Goal: Transaction & Acquisition: Purchase product/service

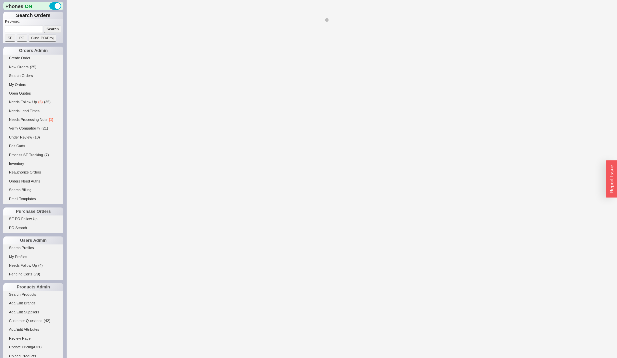
select select "**"
select select "LOW"
select select "3"
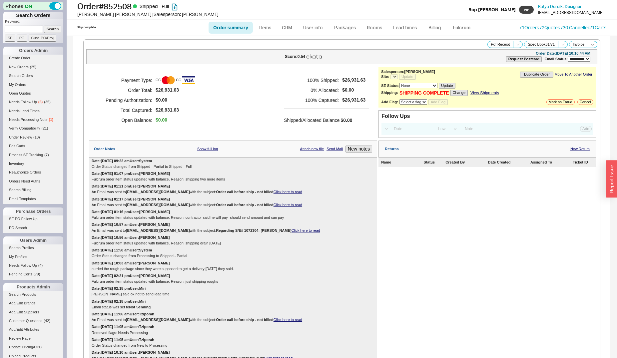
select select "*"
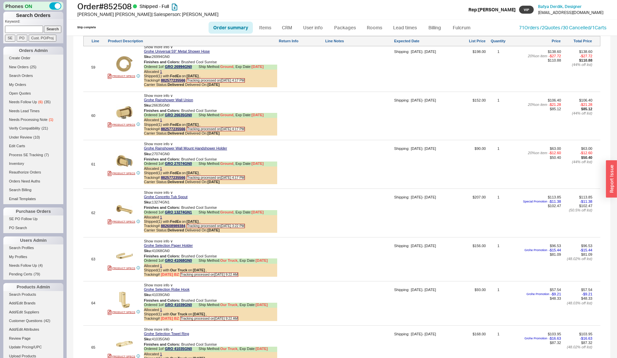
scroll to position [3467, 0]
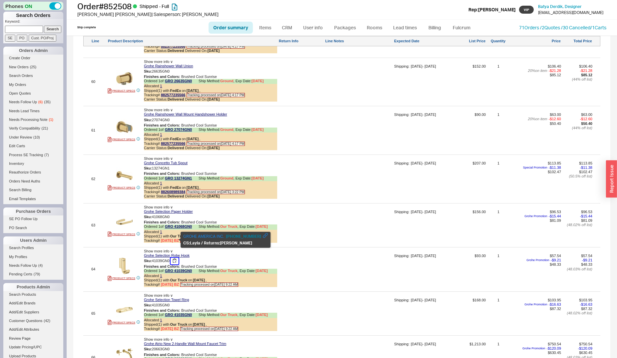
click at [175, 258] on button "button" at bounding box center [175, 261] width 8 height 6
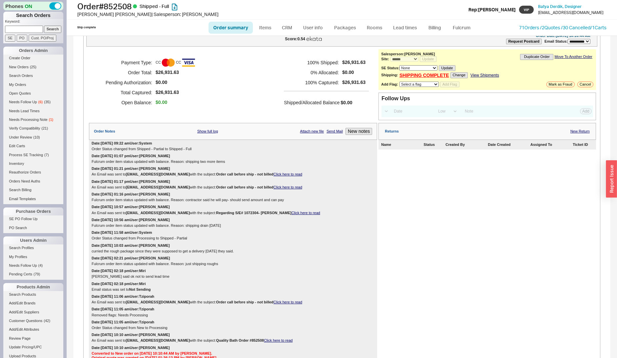
scroll to position [0, 0]
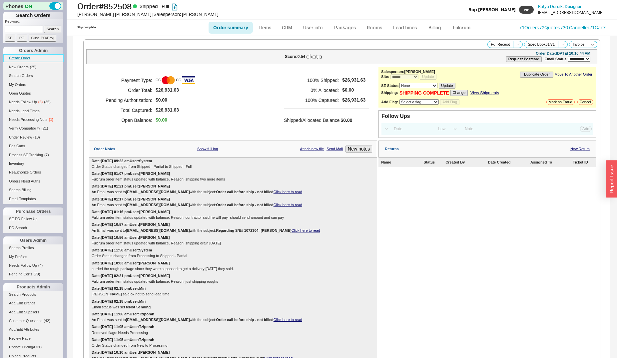
click at [14, 56] on link "Create Order" at bounding box center [33, 58] width 60 height 7
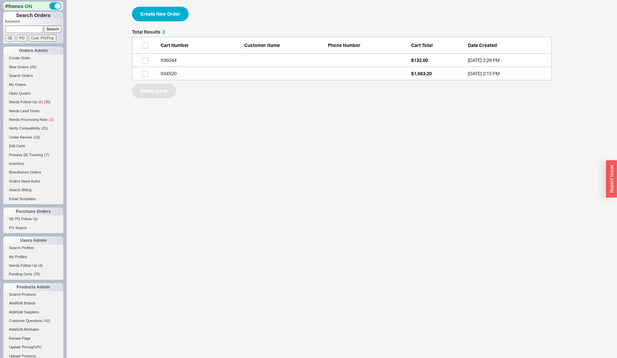
scroll to position [45, 414]
click at [176, 18] on button "Create New Order" at bounding box center [160, 14] width 57 height 15
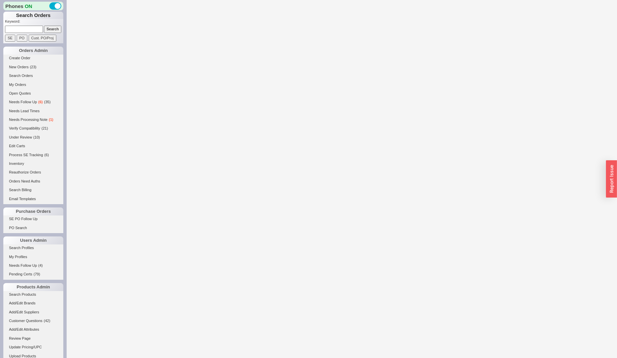
select select "3"
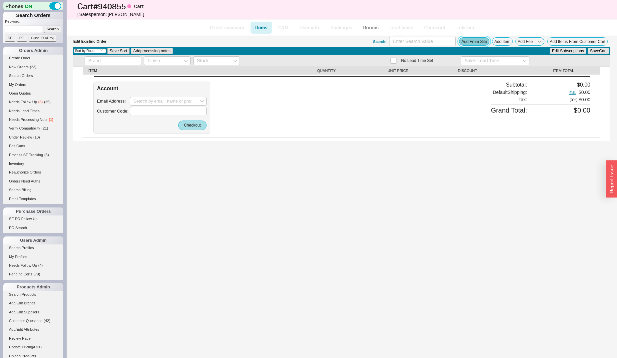
click at [480, 42] on button "Add From Site" at bounding box center [474, 41] width 30 height 8
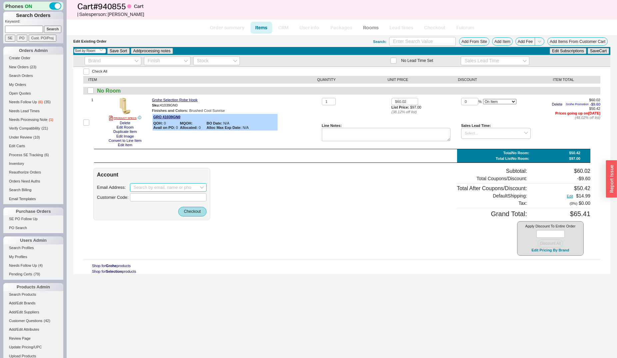
click at [137, 189] on input at bounding box center [168, 187] width 77 height 9
paste input "[EMAIL_ADDRESS][DOMAIN_NAME]"
click at [137, 188] on input "[EMAIL_ADDRESS][DOMAIN_NAME]" at bounding box center [168, 187] width 77 height 9
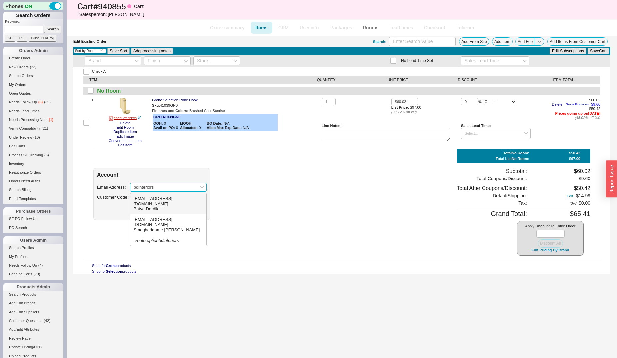
click at [166, 207] on div "[PERSON_NAME]" at bounding box center [168, 209] width 69 height 5
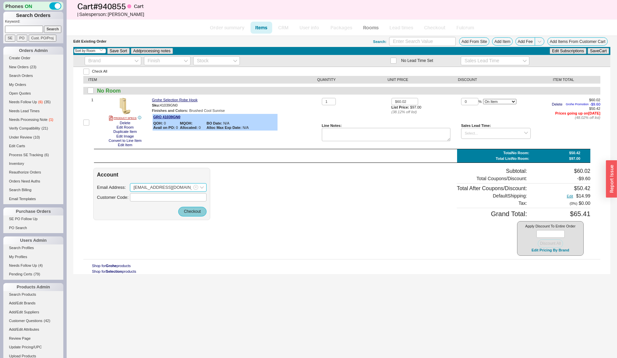
type input "[EMAIL_ADDRESS][DOMAIN_NAME]"
click at [185, 211] on button "Checkout" at bounding box center [192, 211] width 28 height 9
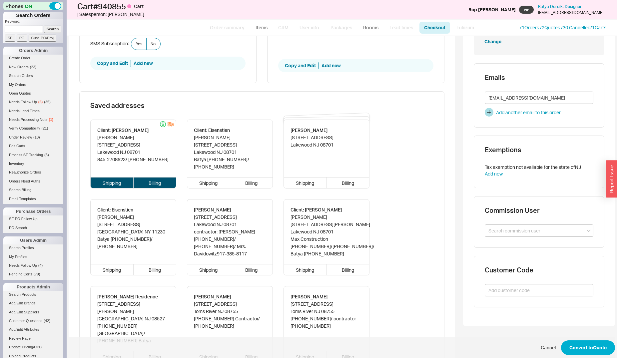
scroll to position [306, 0]
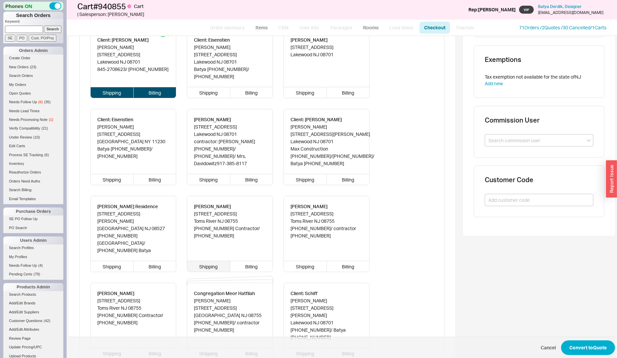
click at [204, 261] on div "Shipping" at bounding box center [208, 266] width 43 height 11
type input "[PERSON_NAME]"
type input "[STREET_ADDRESS]"
type input "08755"
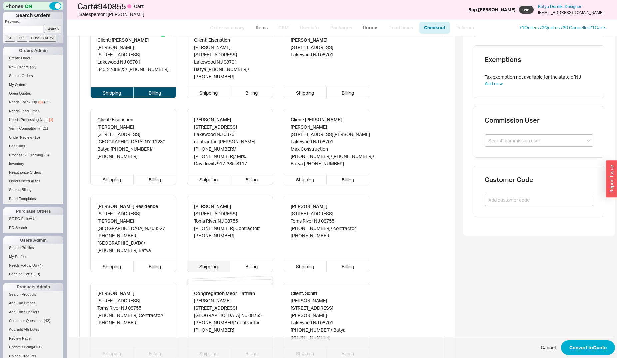
type input "Toms River"
type input "[PHONE_NUMBER] Contractor"
type input "Batya"
type input "Derdik"
type input "Client: [PERSON_NAME]"
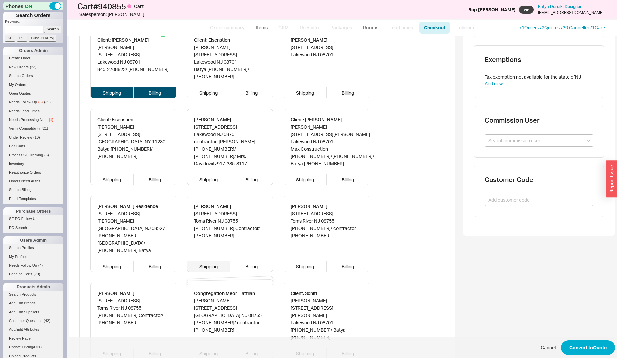
type input "[STREET_ADDRESS]"
type input "08701"
type input "Lakewood"
type input "845-2708623"
click at [263, 261] on div "Billing" at bounding box center [251, 266] width 43 height 11
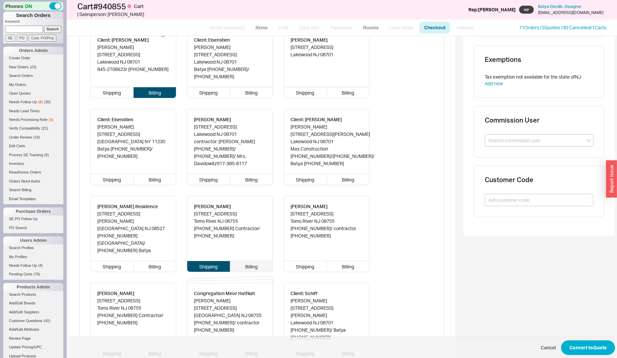
type input "[PERSON_NAME]"
type input "[STREET_ADDRESS]"
type input "08755"
type input "Toms River"
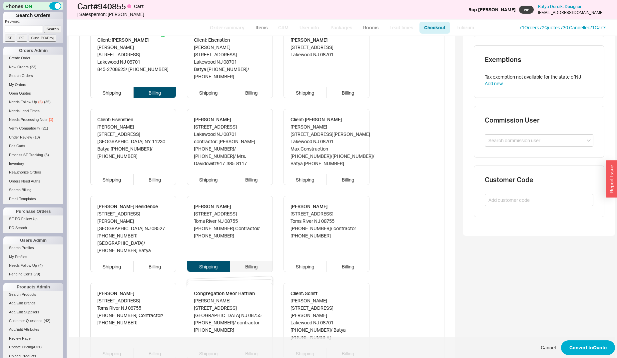
type input "[PHONE_NUMBER] Contractor"
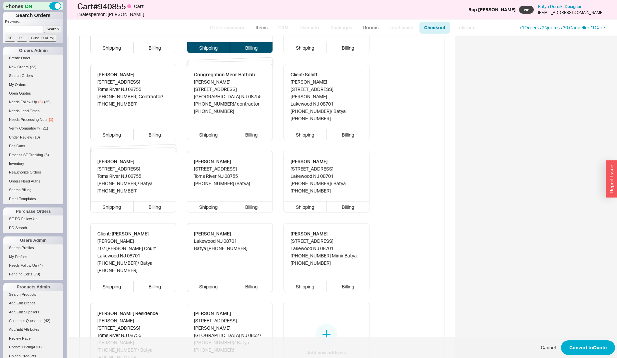
scroll to position [578, 0]
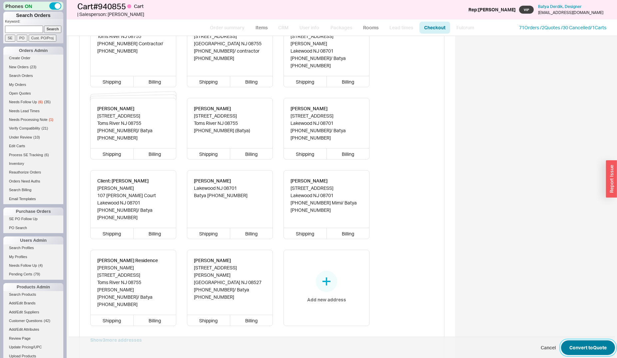
click at [576, 348] on button "Convert to Quote" at bounding box center [588, 348] width 54 height 15
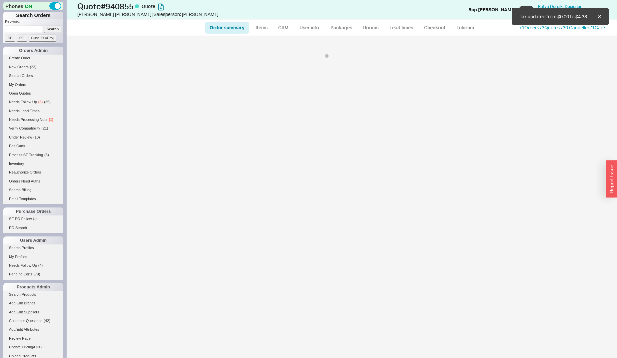
select select "*"
select select "3"
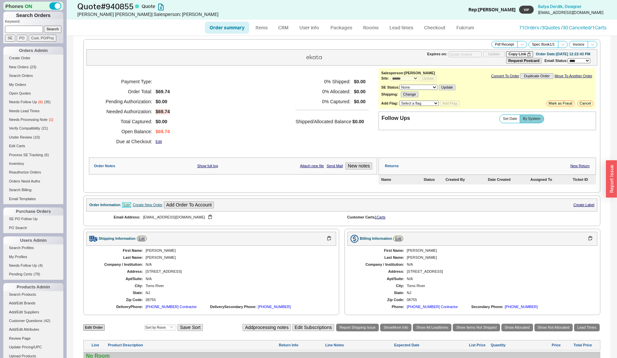
click at [129, 204] on link "Edit" at bounding box center [127, 205] width 10 height 6
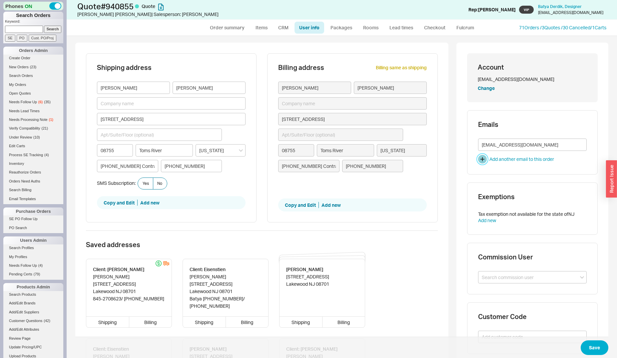
click at [483, 158] on button "button" at bounding box center [482, 159] width 9 height 9
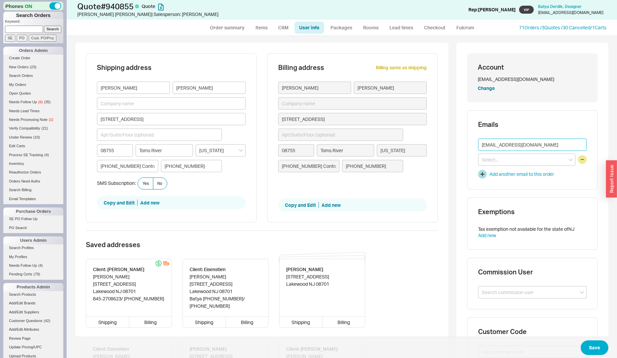
click at [498, 146] on input "[EMAIL_ADDRESS][DOMAIN_NAME]" at bounding box center [532, 145] width 109 height 12
paste input "chaimke0565"
type input "[EMAIL_ADDRESS][DOMAIN_NAME]"
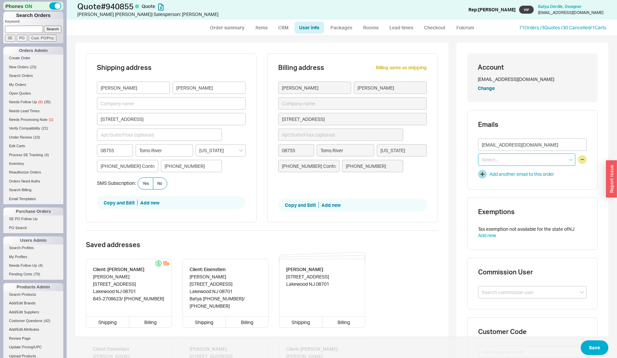
click at [513, 161] on input at bounding box center [526, 160] width 97 height 12
drag, startPoint x: 531, startPoint y: 79, endPoint x: 474, endPoint y: 80, distance: 56.7
click at [478, 80] on div "[EMAIL_ADDRESS][DOMAIN_NAME]" at bounding box center [532, 79] width 109 height 7
copy div "[EMAIL_ADDRESS][DOMAIN_NAME]"
click at [523, 158] on input at bounding box center [526, 160] width 97 height 12
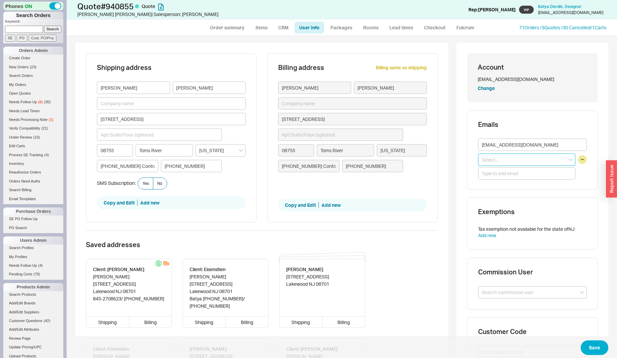
paste input "[EMAIL_ADDRESS][DOMAIN_NAME]"
type input "[EMAIL_ADDRESS][DOMAIN_NAME]"
click at [515, 171] on icon "create option [EMAIL_ADDRESS][DOMAIN_NAME]" at bounding box center [516, 177] width 68 height 12
click at [592, 345] on button "Save" at bounding box center [595, 348] width 28 height 15
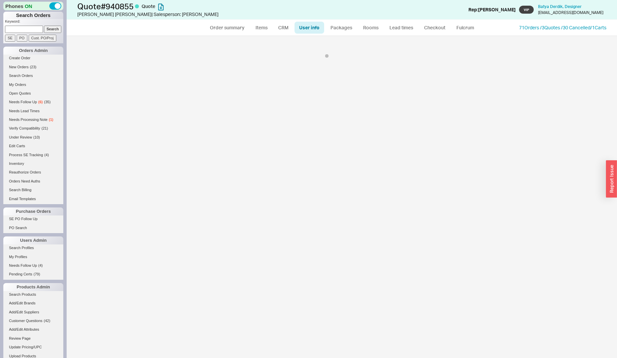
select select "*"
select select "3"
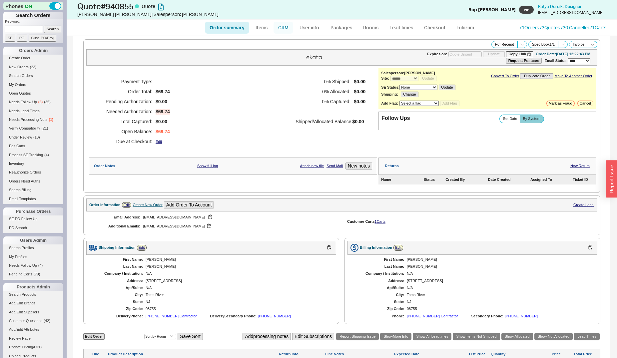
click at [287, 28] on link "CRM" at bounding box center [284, 28] width 20 height 12
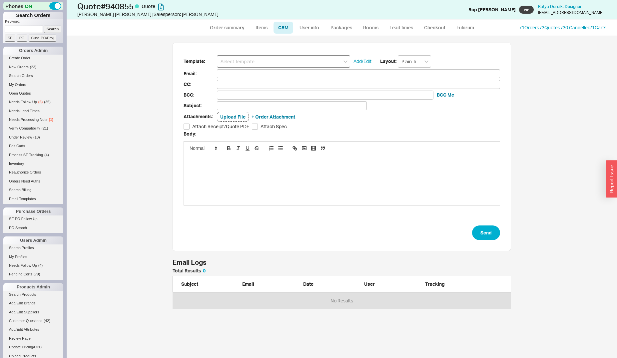
scroll to position [35, 333]
click at [241, 25] on link "Order summary" at bounding box center [227, 28] width 44 height 12
select select "*"
select select "3"
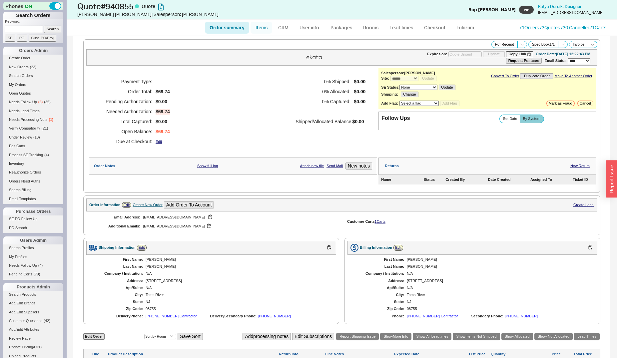
drag, startPoint x: 259, startPoint y: 26, endPoint x: 261, endPoint y: 29, distance: 3.9
click at [260, 26] on link "Items" at bounding box center [262, 28] width 22 height 12
select select "3"
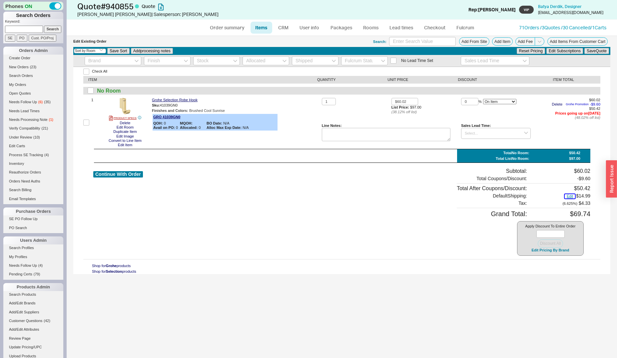
click at [570, 196] on button "Edit" at bounding box center [570, 196] width 10 height 4
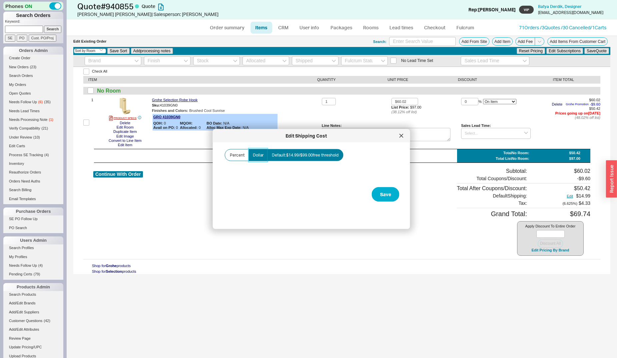
click at [254, 154] on span "Dollar" at bounding box center [258, 155] width 11 height 5
click at [0, 0] on input "Dollar" at bounding box center [0, 0] width 0 height 0
click at [272, 178] on input "Amount" at bounding box center [257, 179] width 67 height 12
type input "$0.00"
click at [372, 187] on button "Save" at bounding box center [386, 194] width 28 height 15
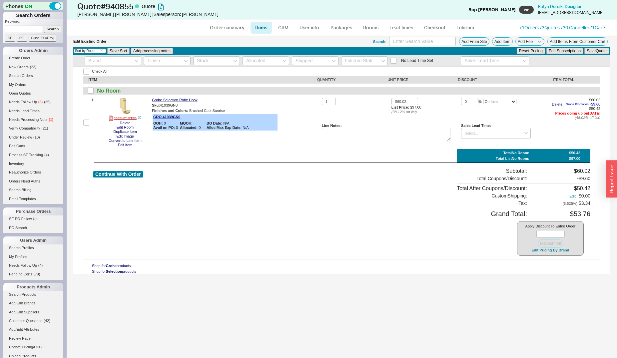
click at [110, 170] on div "Continue With Order" at bounding box center [118, 212] width 50 height 88
click at [110, 173] on button "Continue With Order" at bounding box center [118, 174] width 50 height 6
select select "*"
select select "3"
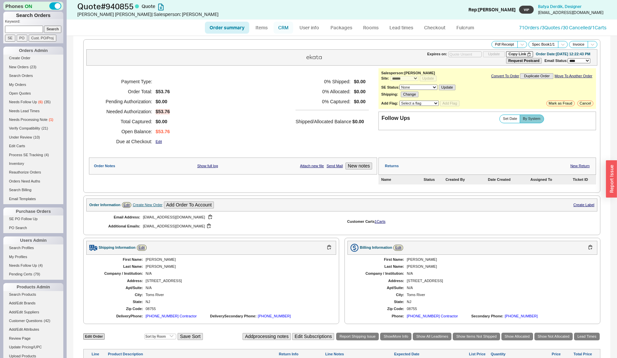
click at [282, 26] on link "CRM" at bounding box center [284, 28] width 20 height 12
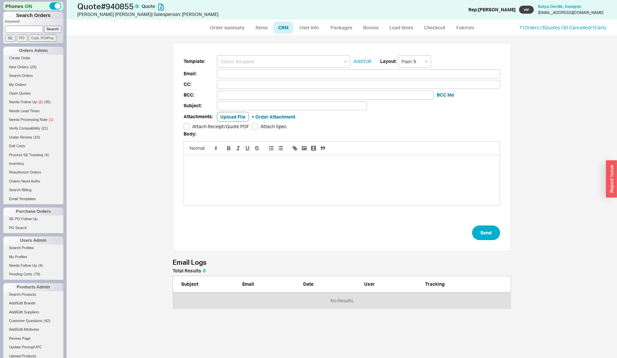
scroll to position [317, 545]
click at [284, 53] on div "Template: Add/Edit Layout: Plain Text Email: CC: BCC: BCC Me Subject: Attachmen…" at bounding box center [342, 147] width 339 height 209
click at [284, 60] on input at bounding box center [283, 61] width 133 height 12
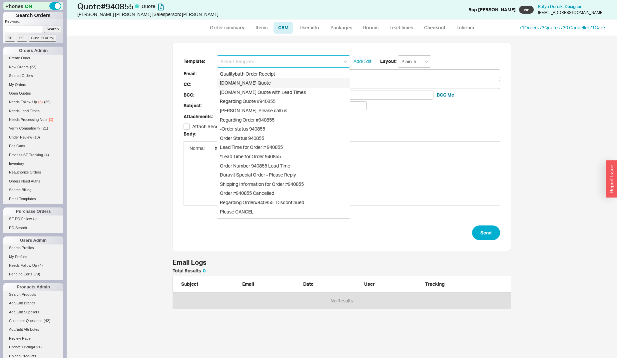
click at [285, 81] on div "[DOMAIN_NAME] Quote" at bounding box center [283, 82] width 133 height 9
type input "[DOMAIN_NAME] Quote"
type input "Receipt"
type input "[EMAIL_ADDRESS][DOMAIN_NAME]"
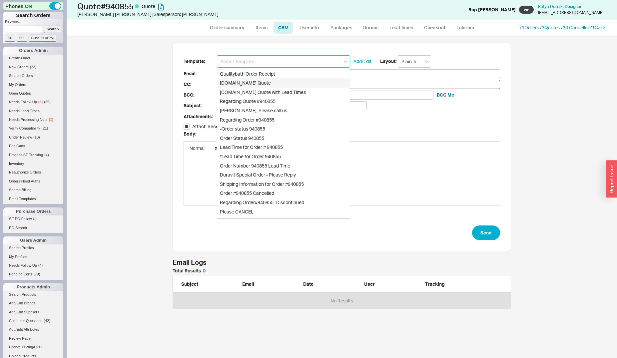
type input "[EMAIL_ADDRESS][DOMAIN_NAME]"
type input "Quality Bath Quote #940855"
checkbox input "true"
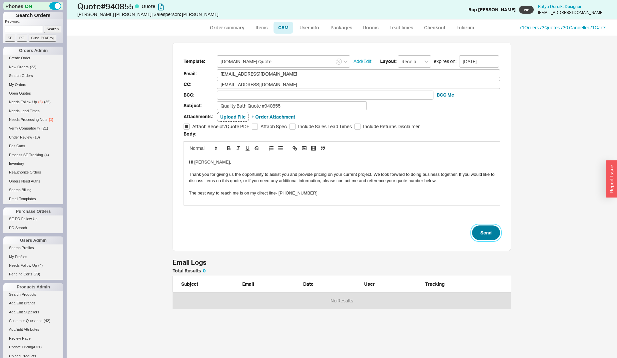
click at [488, 229] on button "Send" at bounding box center [486, 233] width 28 height 15
select select "*"
select select "3"
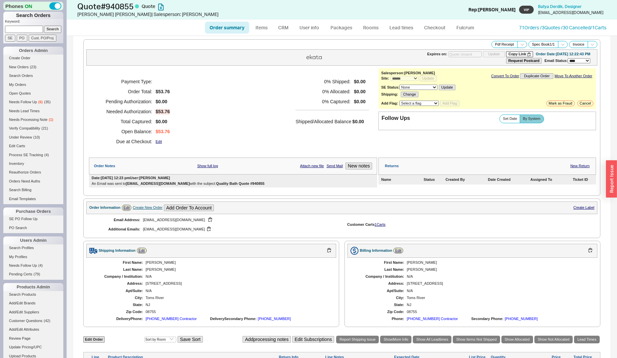
type input "[DATE]"
click at [23, 29] on input at bounding box center [24, 29] width 38 height 7
click at [24, 58] on link "Create Order" at bounding box center [33, 58] width 60 height 7
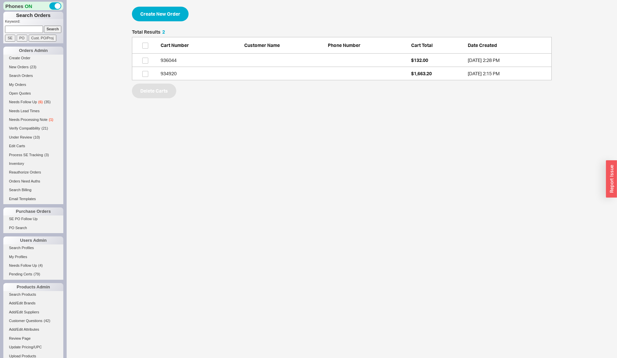
scroll to position [45, 414]
click at [172, 20] on button "Create New Order" at bounding box center [160, 14] width 57 height 15
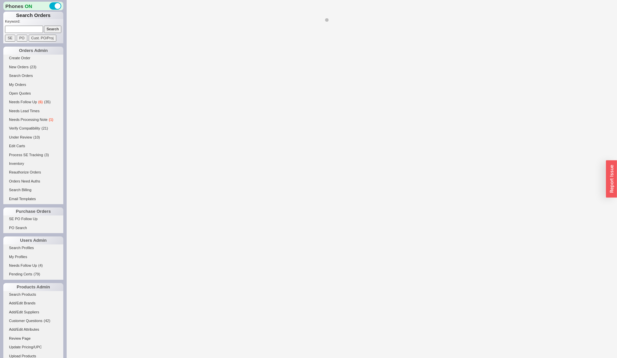
select select "3"
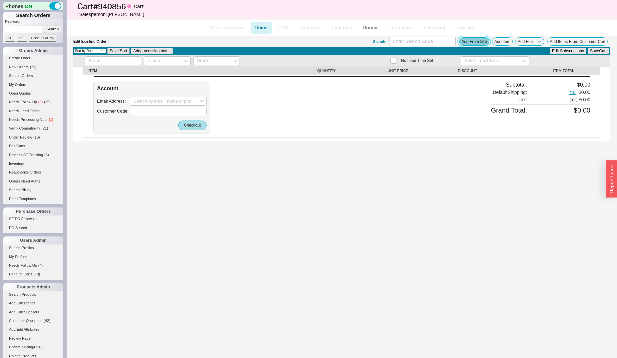
click at [466, 43] on button "Add From Site" at bounding box center [474, 41] width 30 height 8
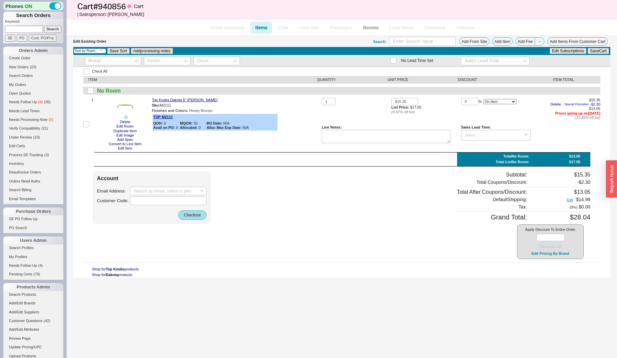
click at [420, 214] on div "Account Email Address: Customer Code: Checkout Subtotal: $15.35 Total Coupons/D…" at bounding box center [341, 216] width 497 height 88
click at [125, 108] on img at bounding box center [125, 106] width 16 height 16
drag, startPoint x: 332, startPoint y: 102, endPoint x: 310, endPoint y: 108, distance: 22.8
click at [322, 106] on input "1" at bounding box center [329, 102] width 14 height 8
type input "14"
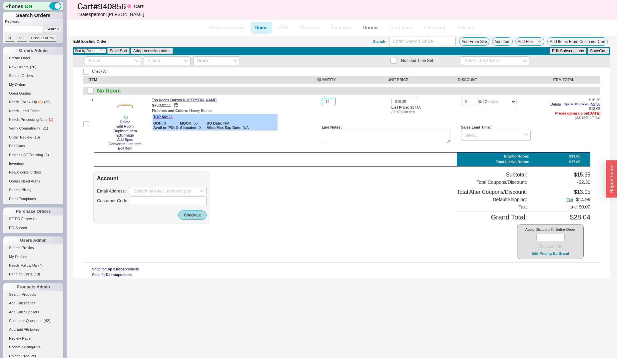
click at [588, 48] on button "Save Cart" at bounding box center [598, 51] width 21 height 6
click at [479, 39] on button "Add From Site" at bounding box center [474, 41] width 30 height 8
